Goal: Transaction & Acquisition: Purchase product/service

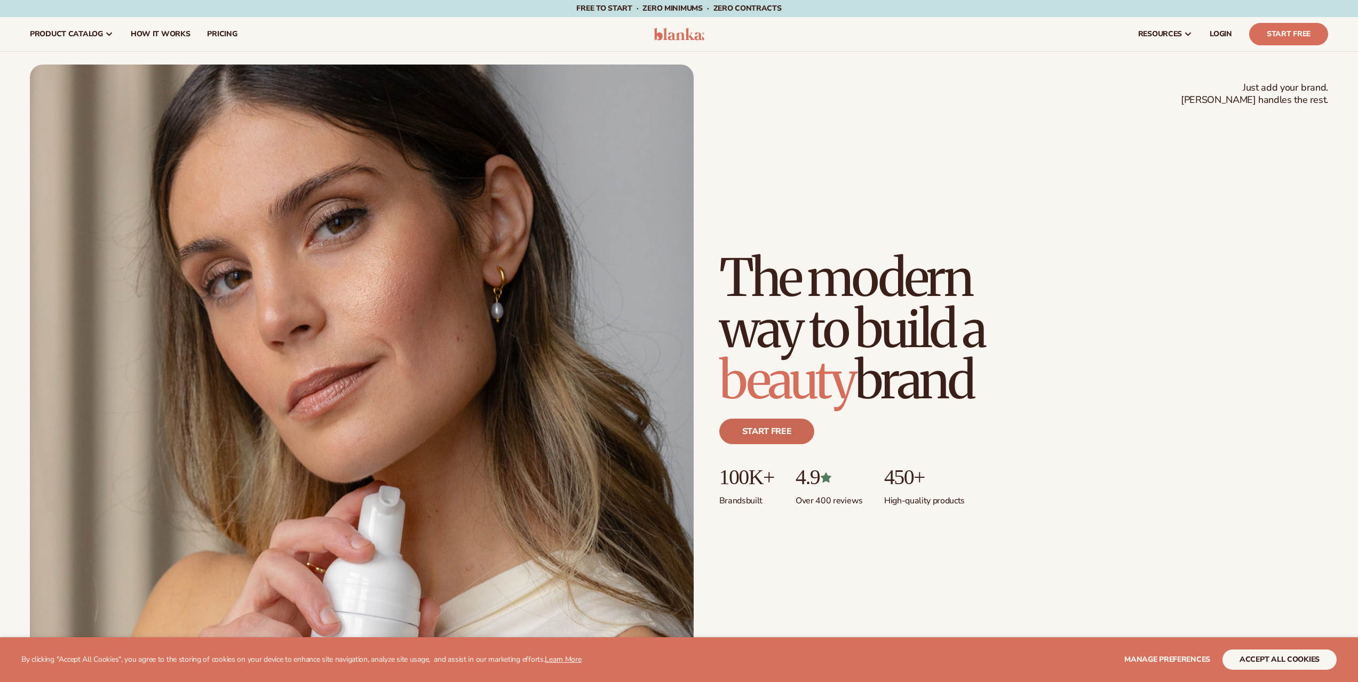
click at [753, 431] on link "Start free" at bounding box center [766, 432] width 95 height 26
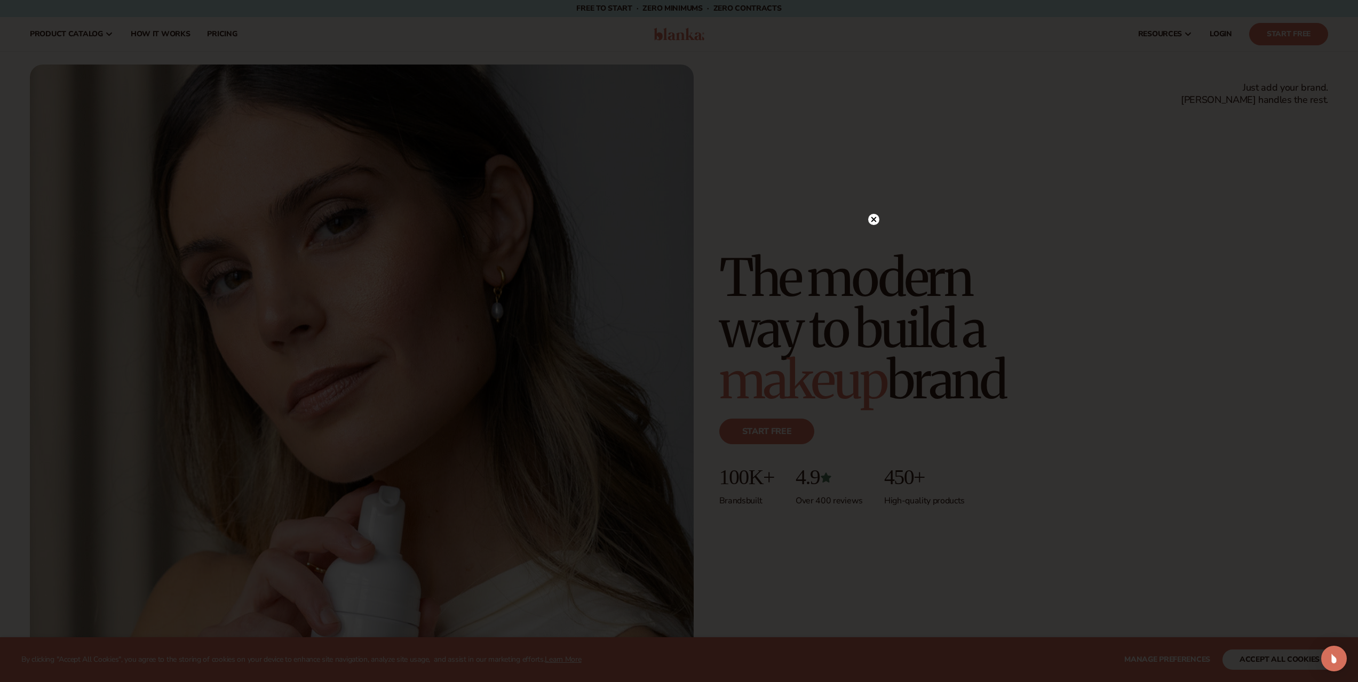
click at [877, 219] on circle at bounding box center [873, 219] width 11 height 11
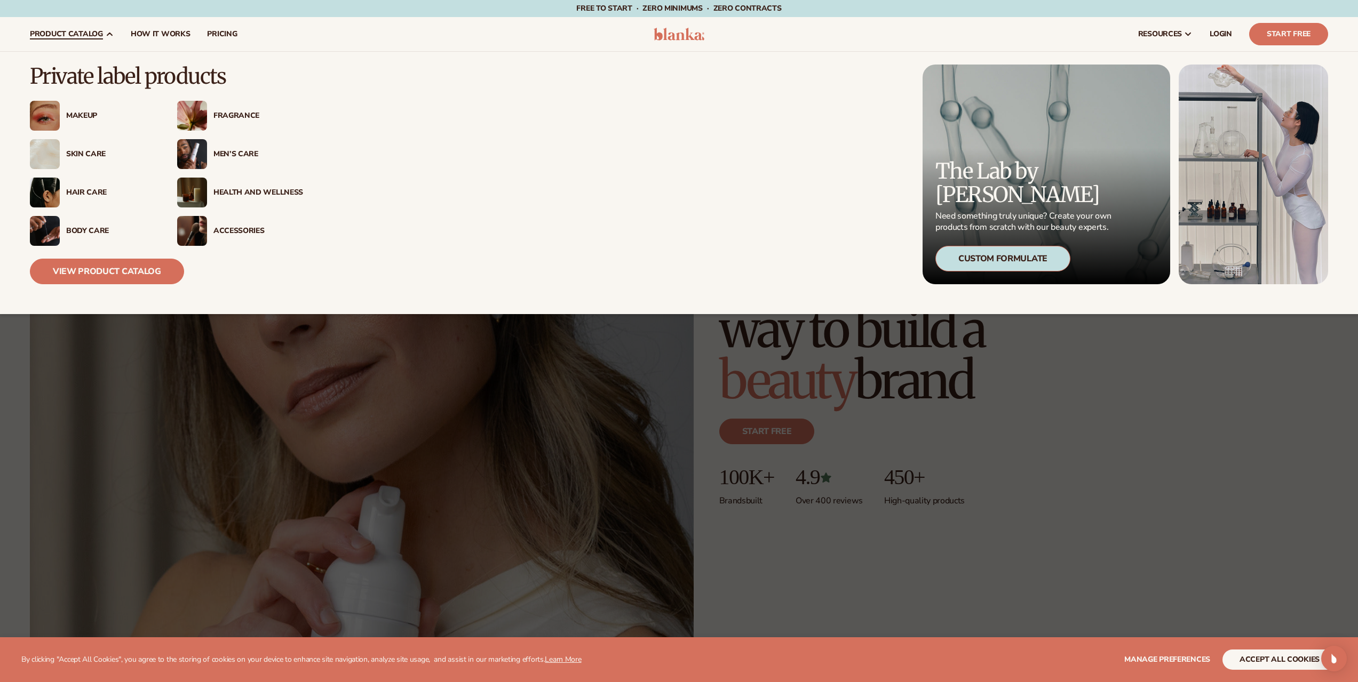
click at [244, 155] on div "Men’s Care" at bounding box center [258, 154] width 90 height 9
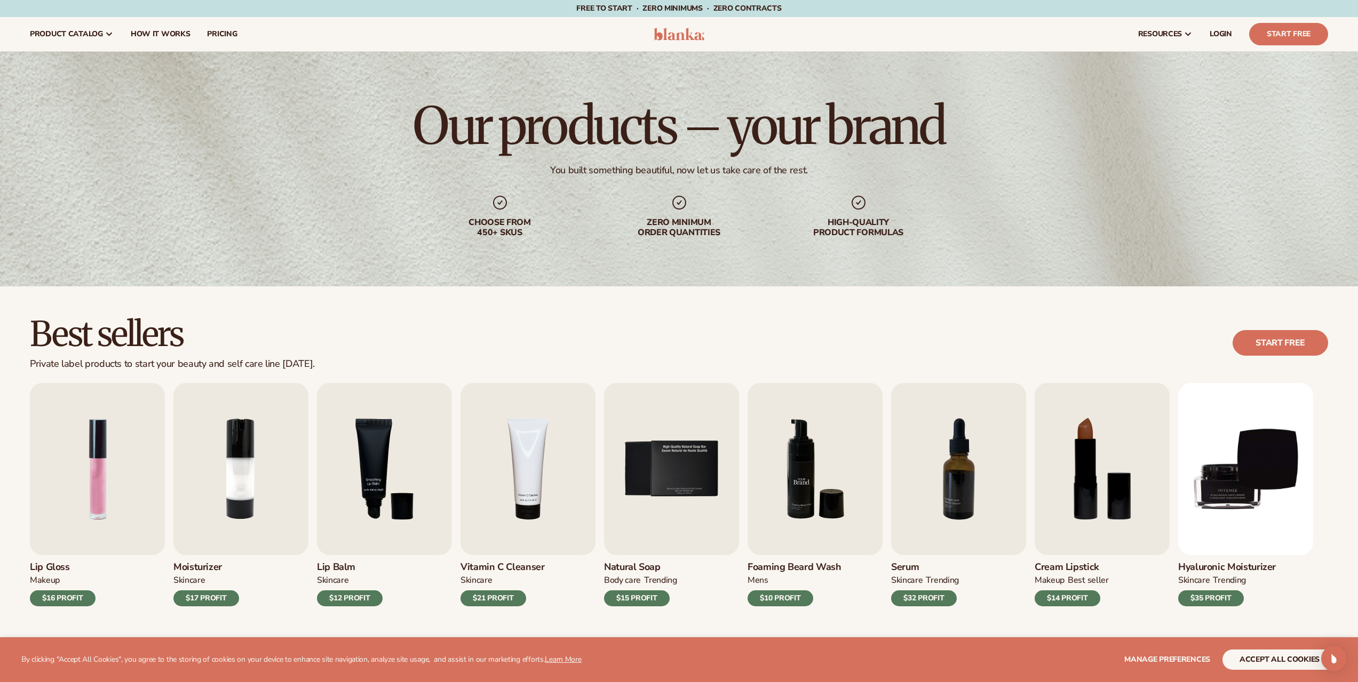
click at [786, 495] on img "6 / 9" at bounding box center [814, 469] width 135 height 172
click at [795, 480] on img "6 / 9" at bounding box center [814, 469] width 135 height 172
click at [793, 599] on div "$10 PROFIT" at bounding box center [780, 599] width 66 height 16
click at [803, 486] on img "6 / 9" at bounding box center [814, 469] width 135 height 172
click at [803, 485] on img "6 / 9" at bounding box center [814, 469] width 135 height 172
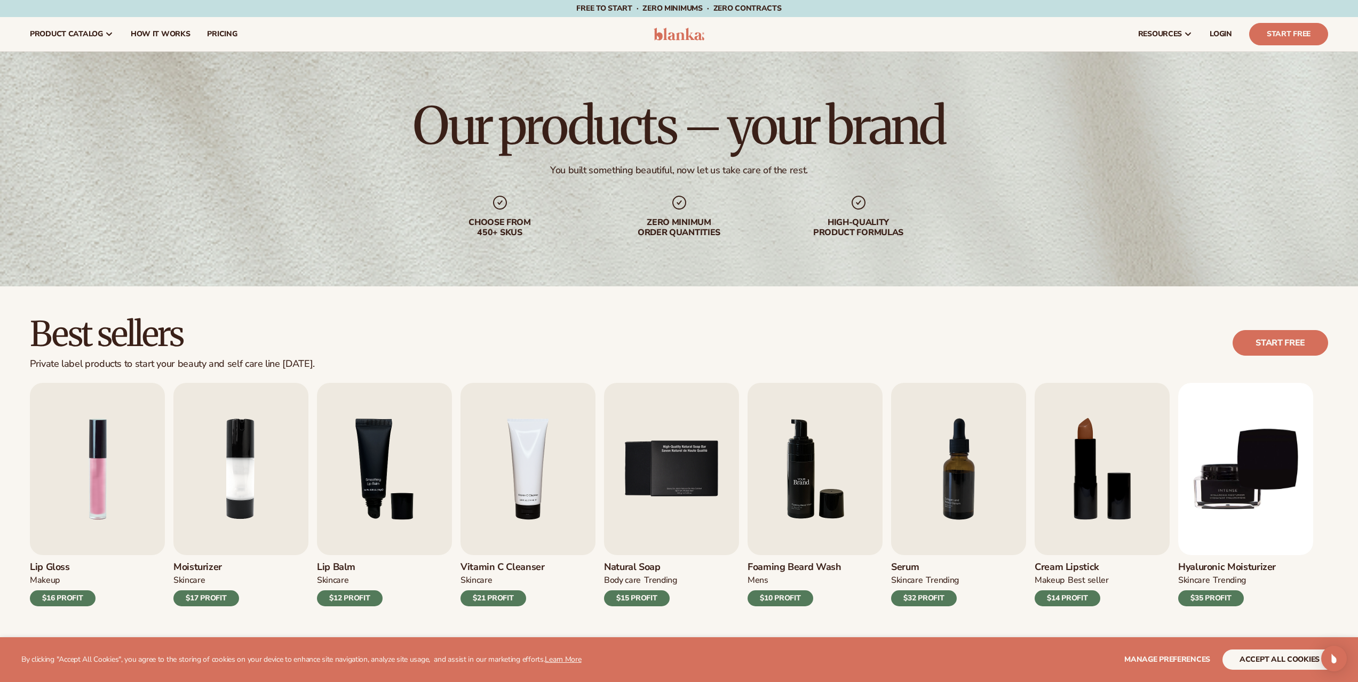
click at [803, 485] on img "6 / 9" at bounding box center [814, 469] width 135 height 172
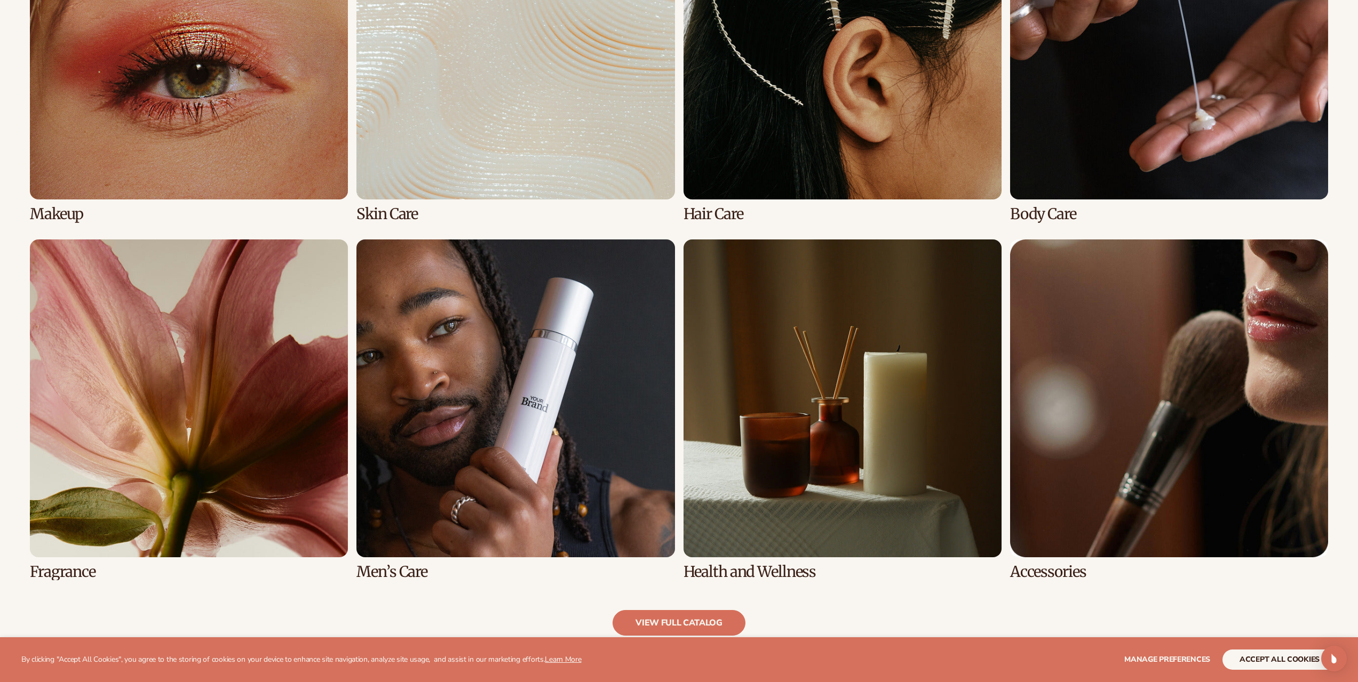
scroll to position [960, 0]
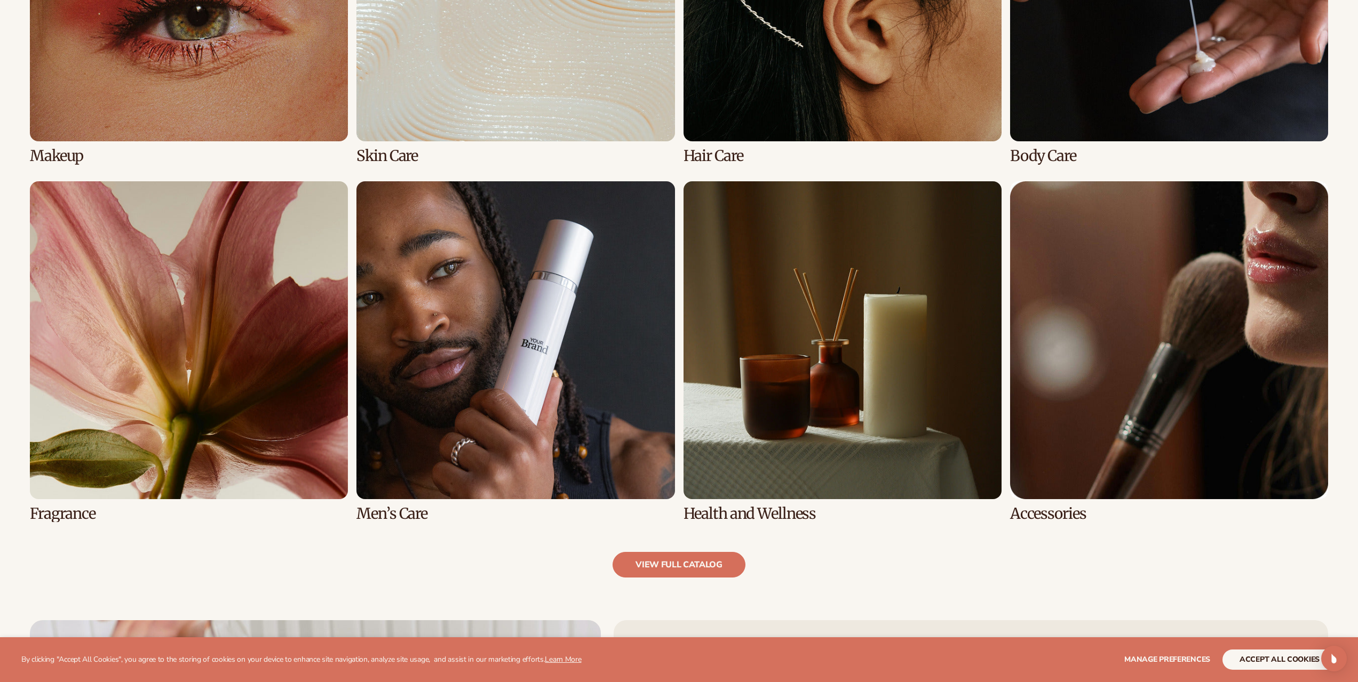
click at [1122, 327] on link "8 / 8" at bounding box center [1169, 351] width 318 height 341
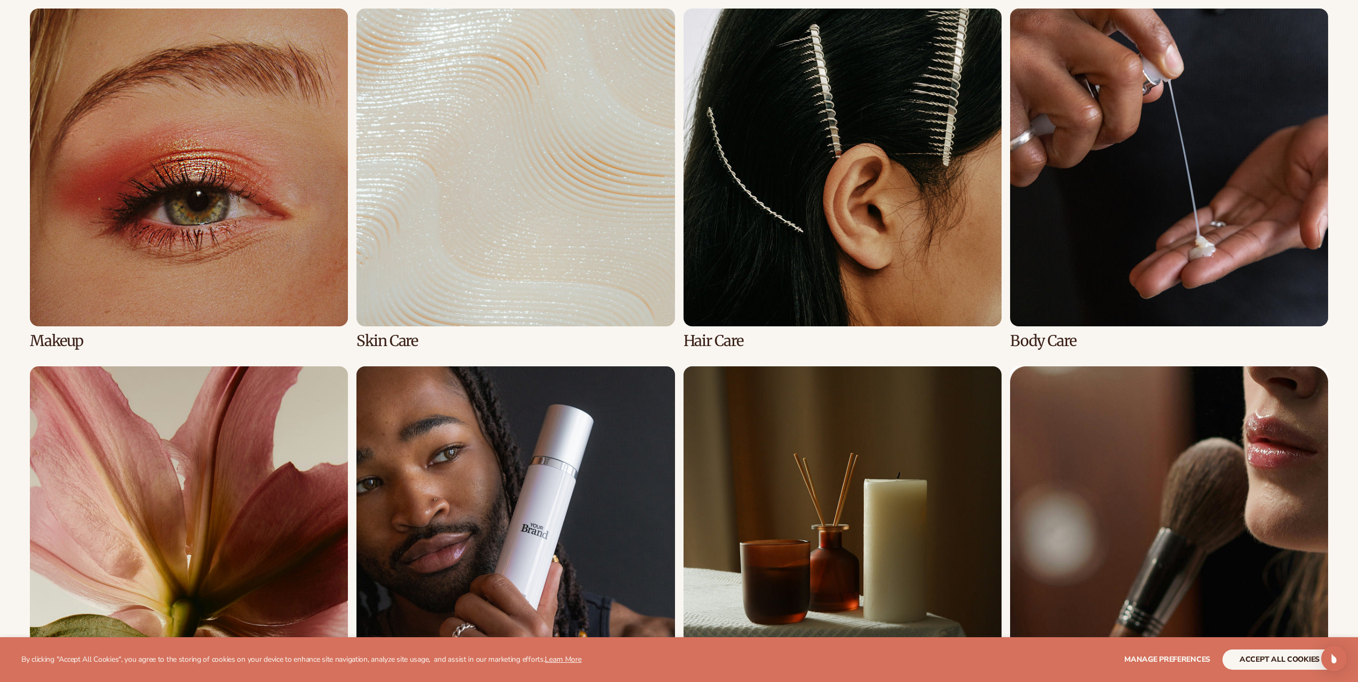
scroll to position [829, 0]
